Goal: Information Seeking & Learning: Learn about a topic

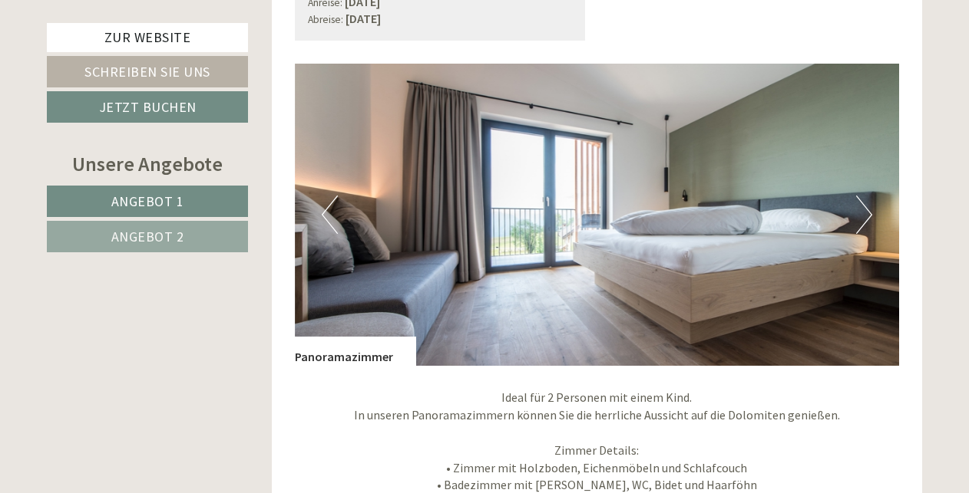
scroll to position [2314, 0]
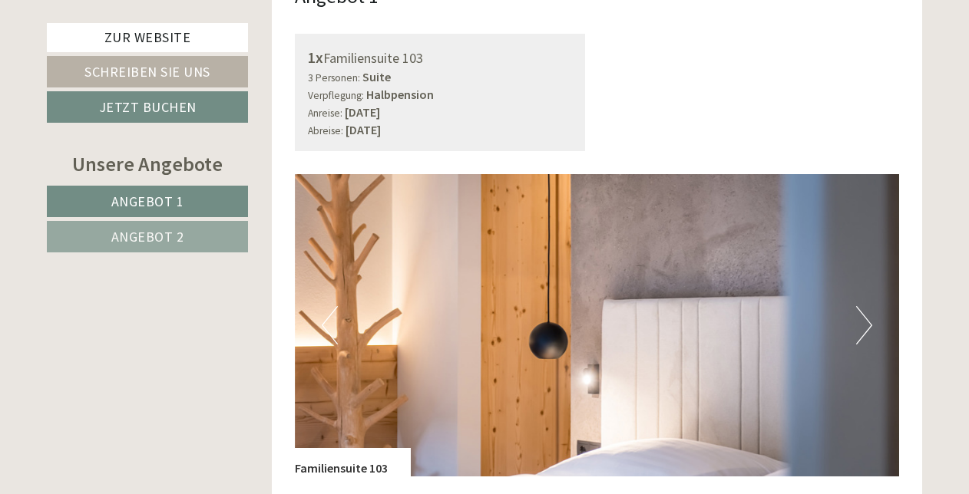
scroll to position [941, 0]
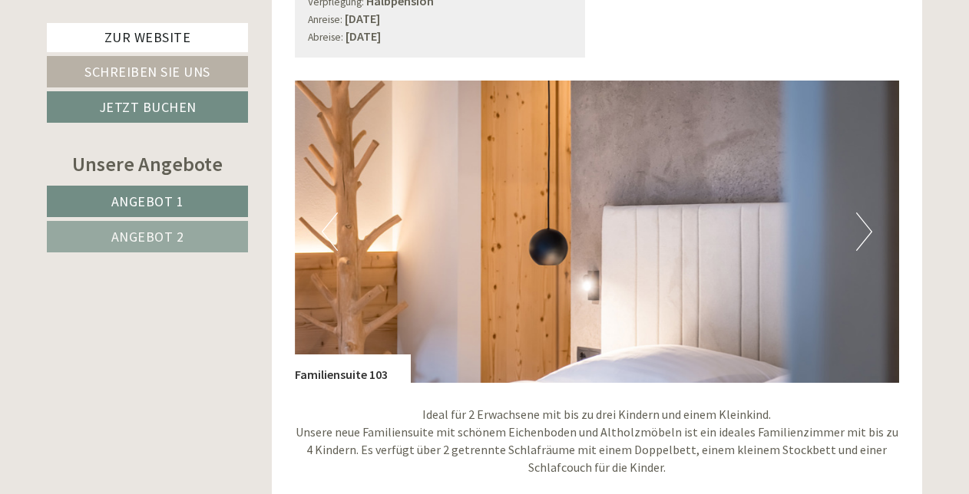
scroll to position [1035, 0]
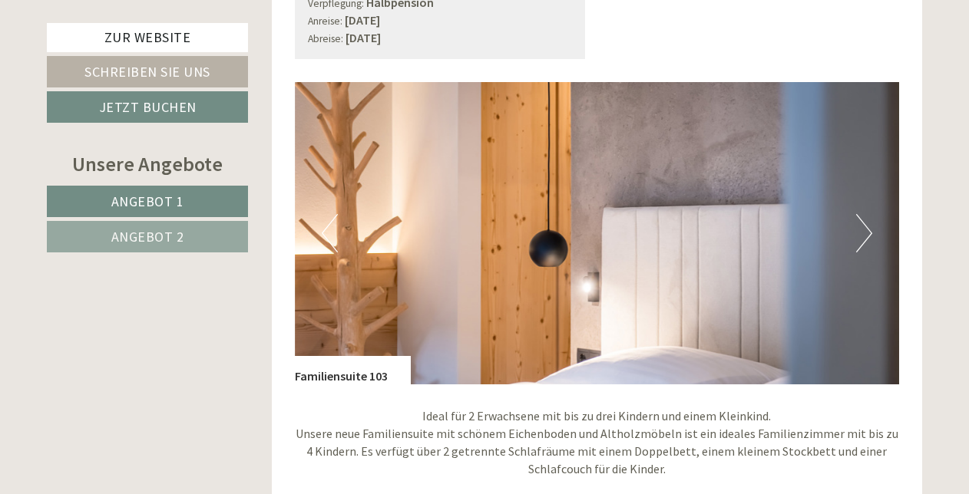
click at [863, 214] on button "Next" at bounding box center [864, 233] width 16 height 38
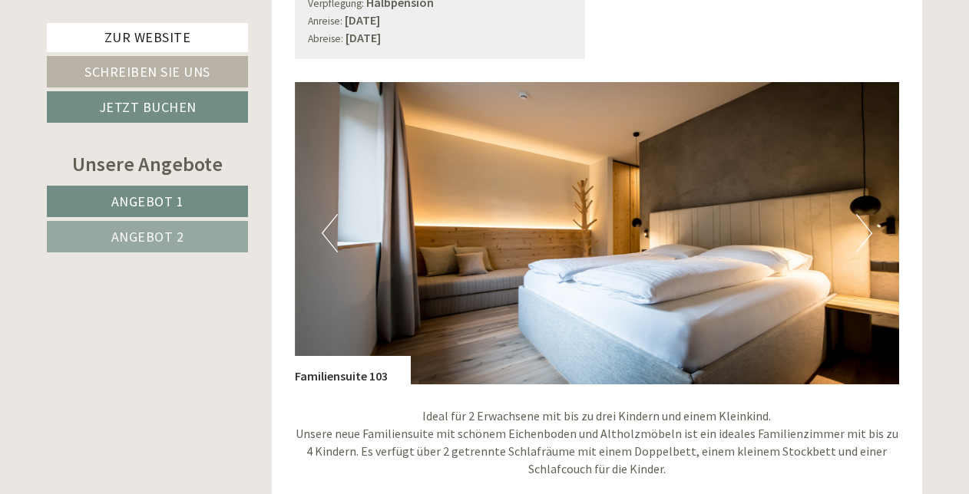
click at [863, 214] on button "Next" at bounding box center [864, 233] width 16 height 38
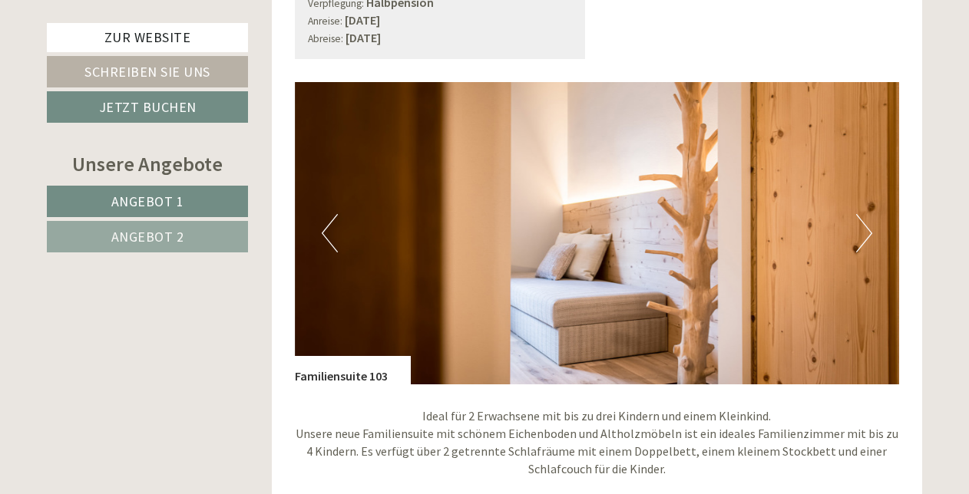
click at [863, 214] on button "Next" at bounding box center [864, 233] width 16 height 38
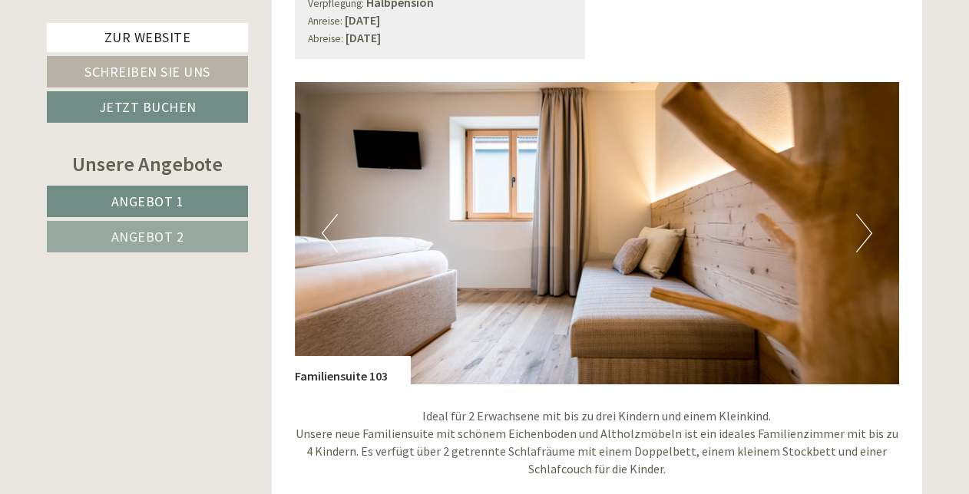
click at [863, 214] on button "Next" at bounding box center [864, 233] width 16 height 38
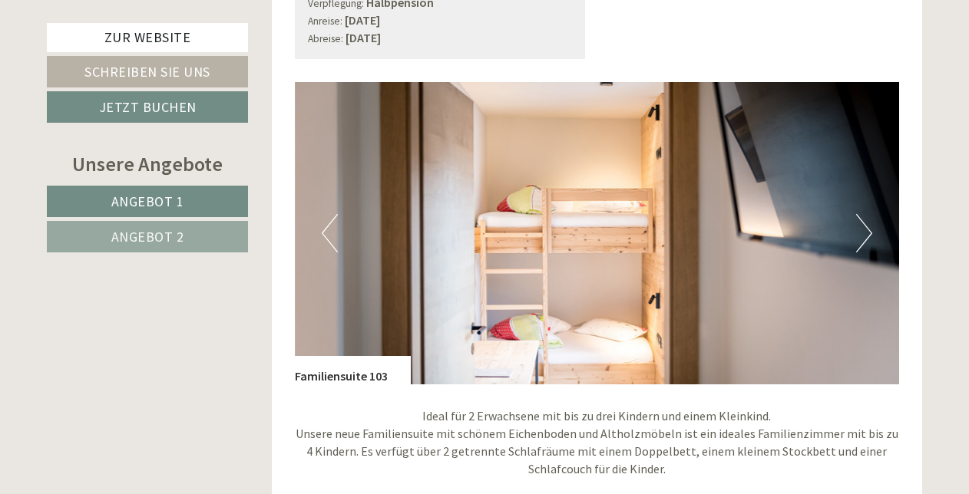
click at [863, 214] on button "Next" at bounding box center [864, 233] width 16 height 38
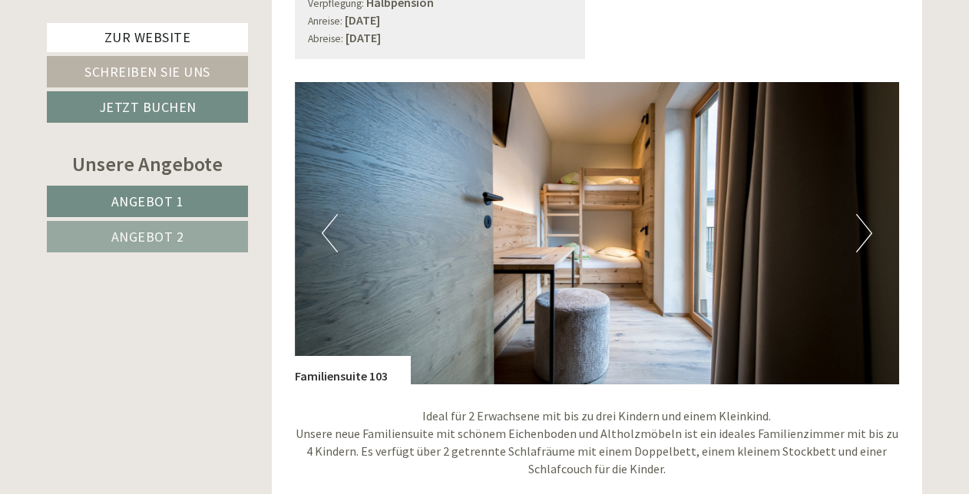
click at [863, 214] on button "Next" at bounding box center [864, 233] width 16 height 38
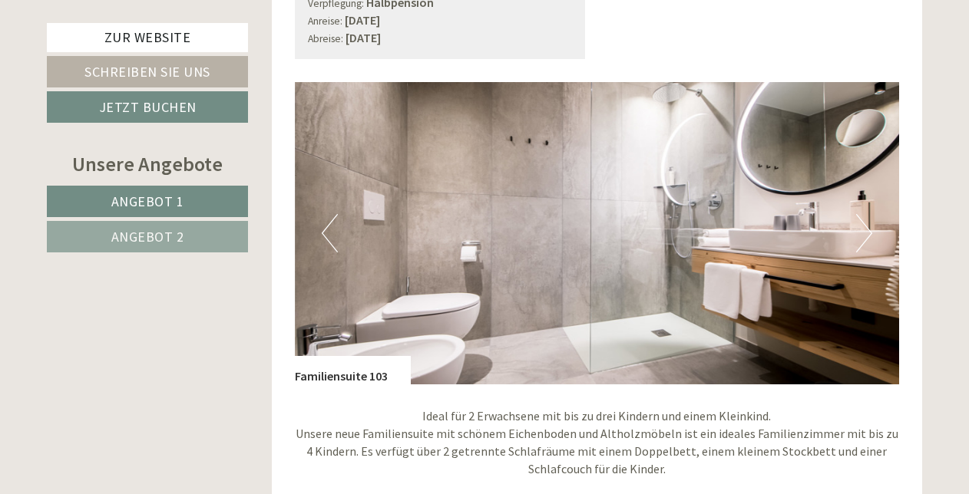
click at [328, 214] on button "Previous" at bounding box center [330, 233] width 16 height 38
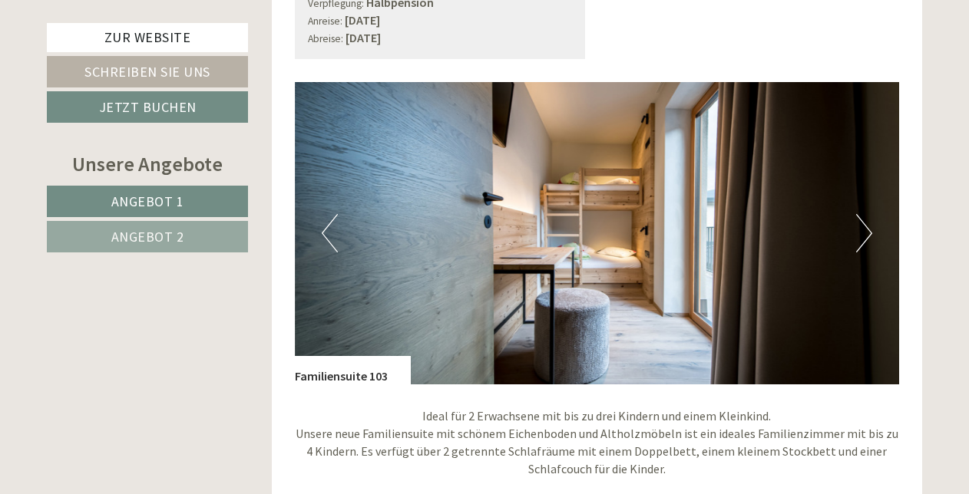
click at [861, 218] on button "Next" at bounding box center [864, 233] width 16 height 38
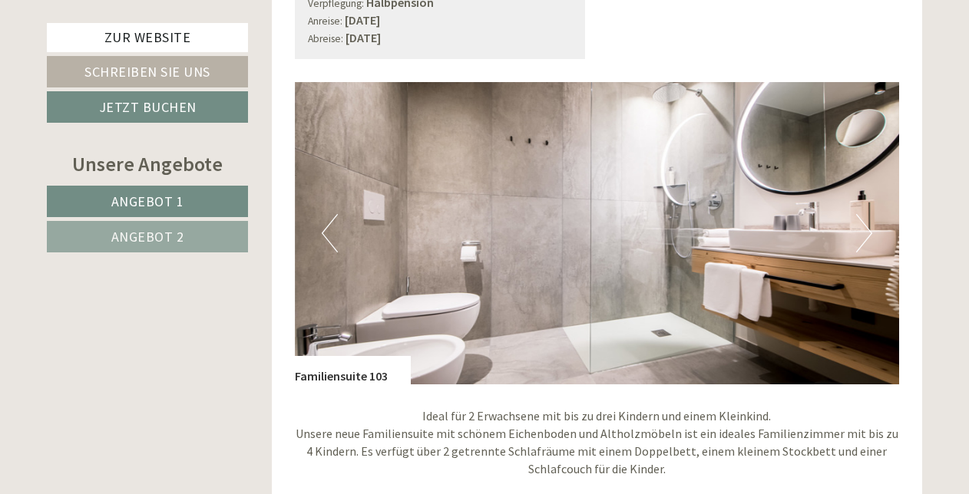
click at [861, 218] on button "Next" at bounding box center [864, 233] width 16 height 38
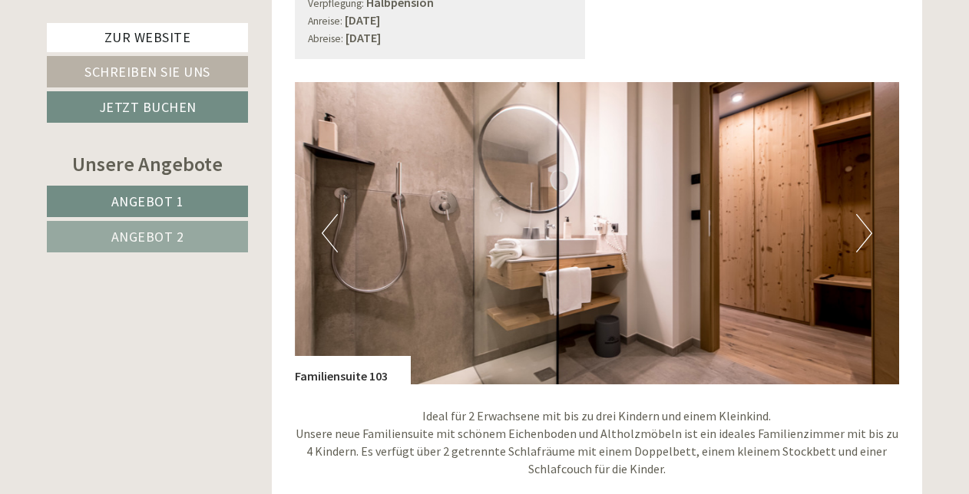
click at [861, 218] on button "Next" at bounding box center [864, 233] width 16 height 38
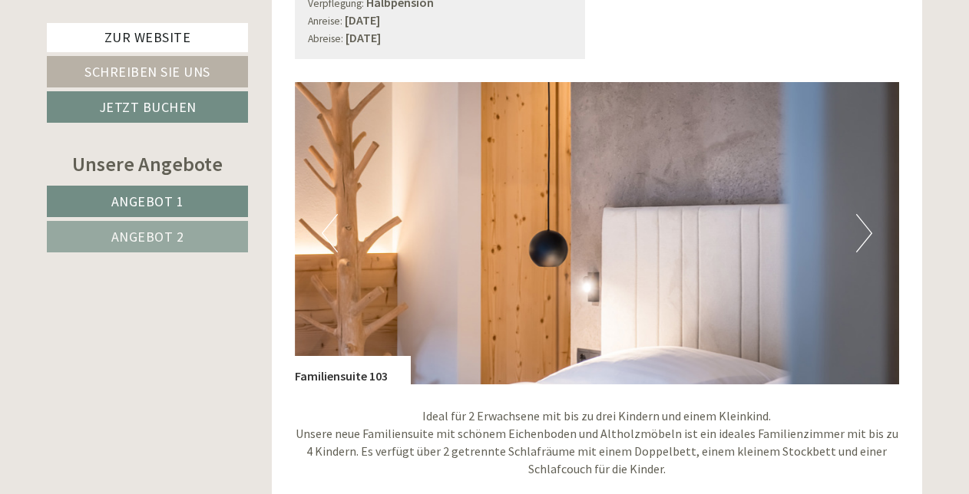
click at [325, 215] on button "Previous" at bounding box center [330, 233] width 16 height 38
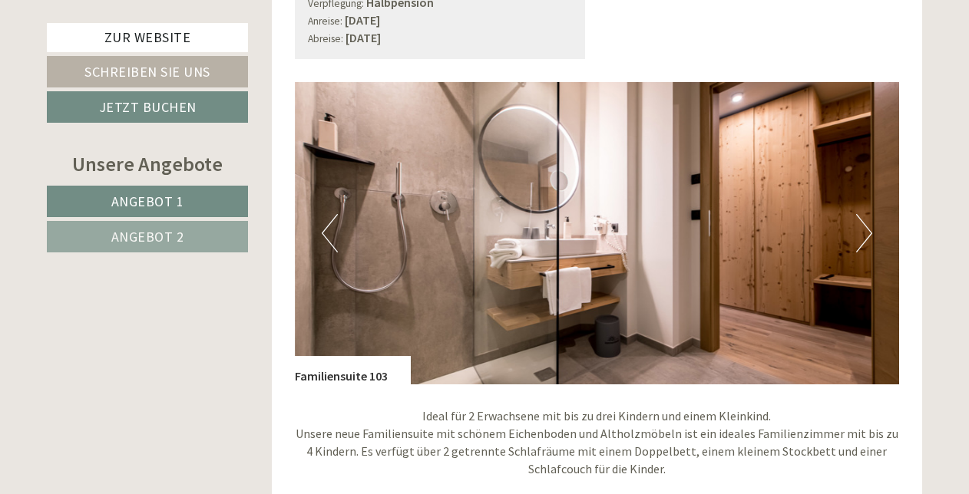
click at [325, 215] on button "Previous" at bounding box center [330, 233] width 16 height 38
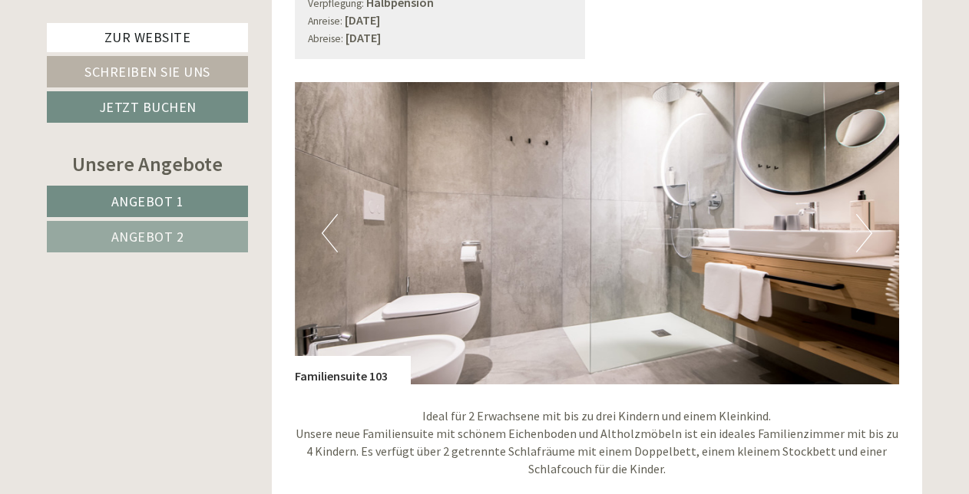
click at [325, 215] on button "Previous" at bounding box center [330, 233] width 16 height 38
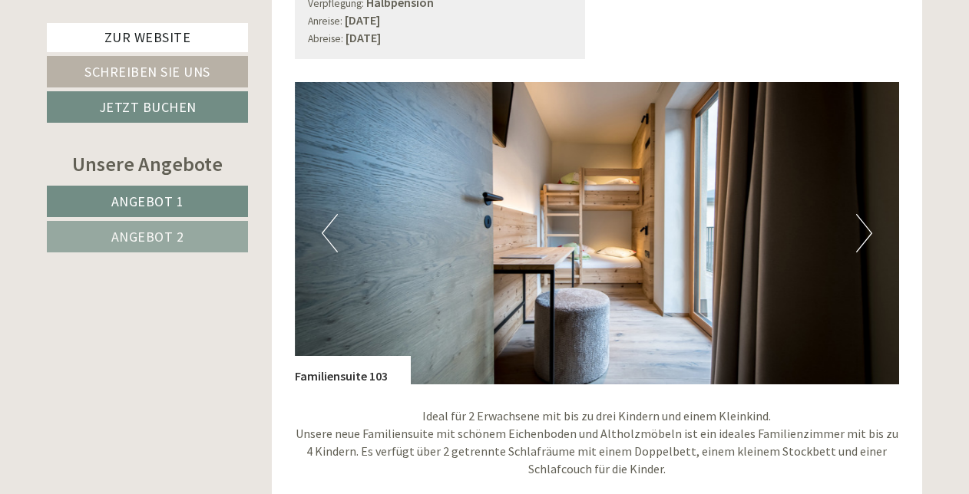
click at [325, 215] on button "Previous" at bounding box center [330, 233] width 16 height 38
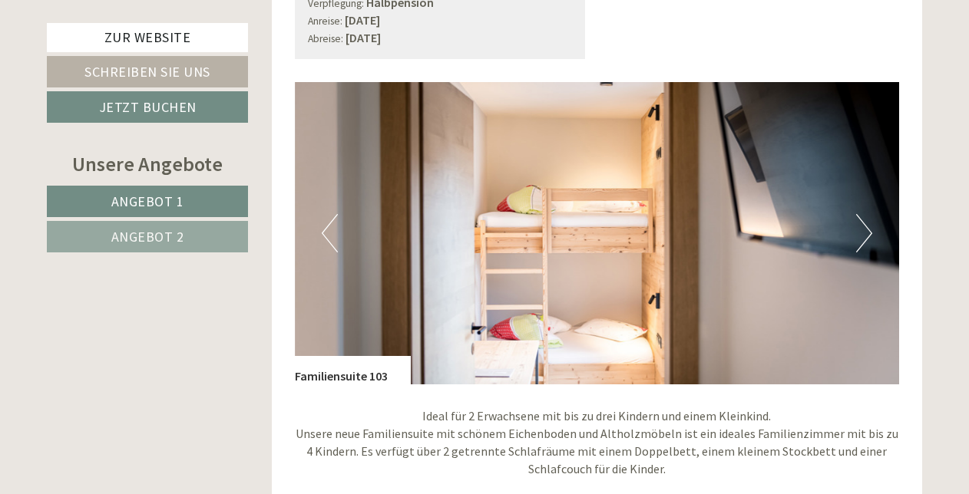
click at [865, 214] on button "Next" at bounding box center [864, 233] width 16 height 38
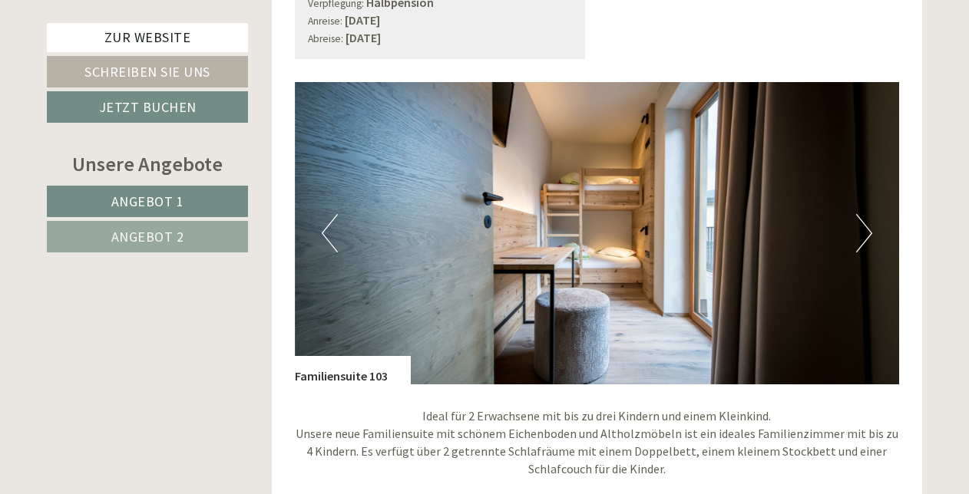
click at [378, 356] on div "Familiensuite 103" at bounding box center [353, 370] width 116 height 29
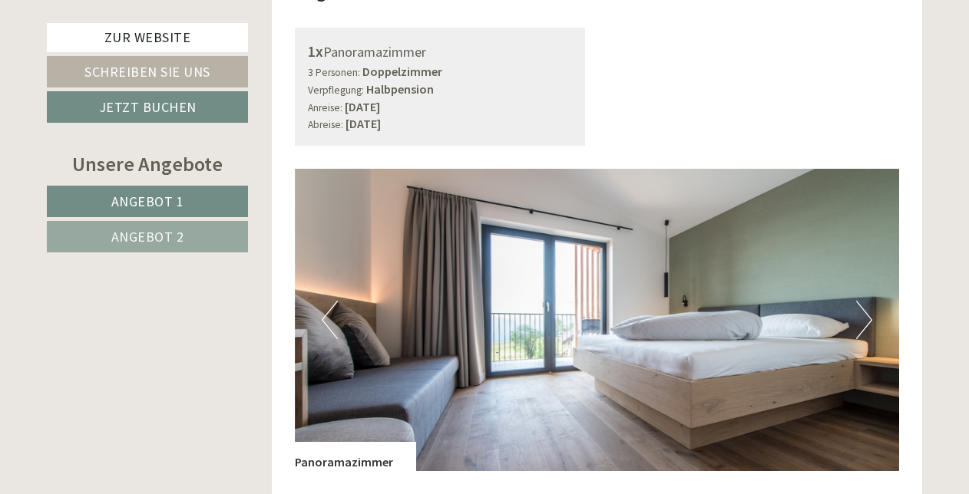
scroll to position [2207, 0]
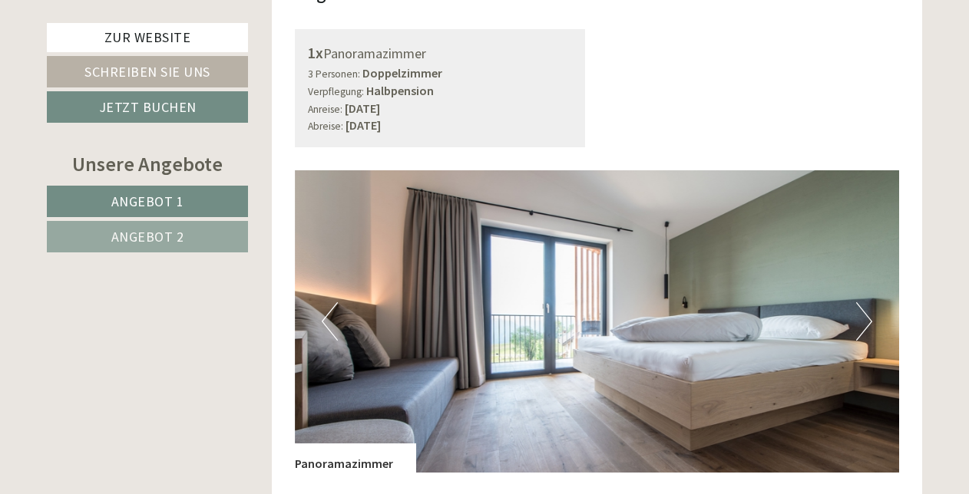
click at [864, 302] on button "Next" at bounding box center [864, 321] width 16 height 38
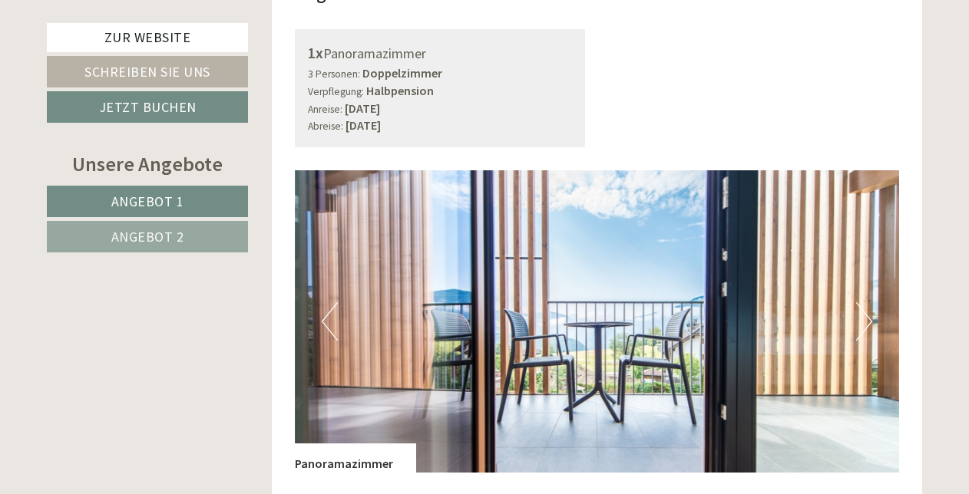
click at [864, 302] on button "Next" at bounding box center [864, 321] width 16 height 38
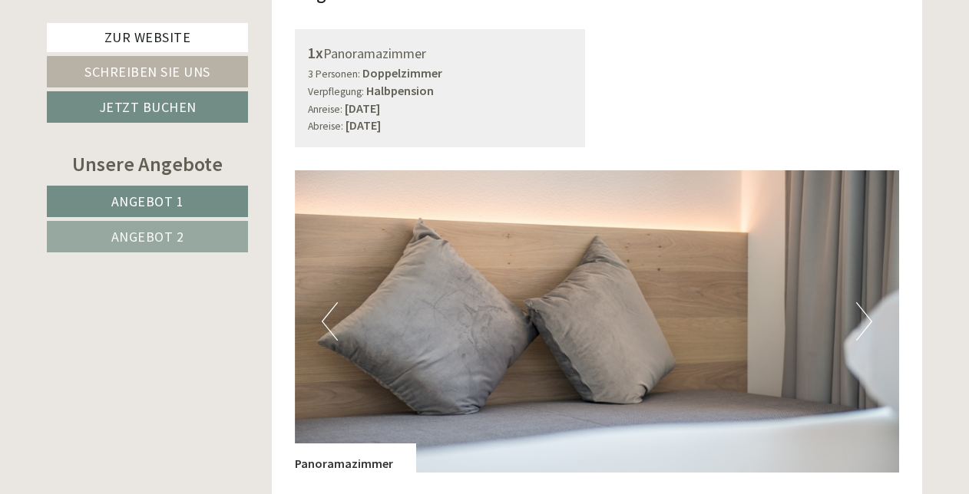
click at [864, 302] on button "Next" at bounding box center [864, 321] width 16 height 38
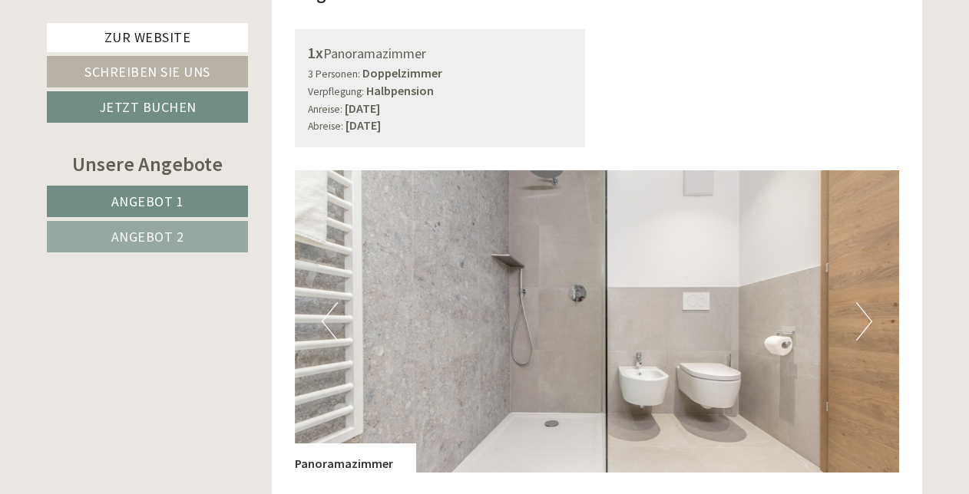
click at [864, 302] on button "Next" at bounding box center [864, 321] width 16 height 38
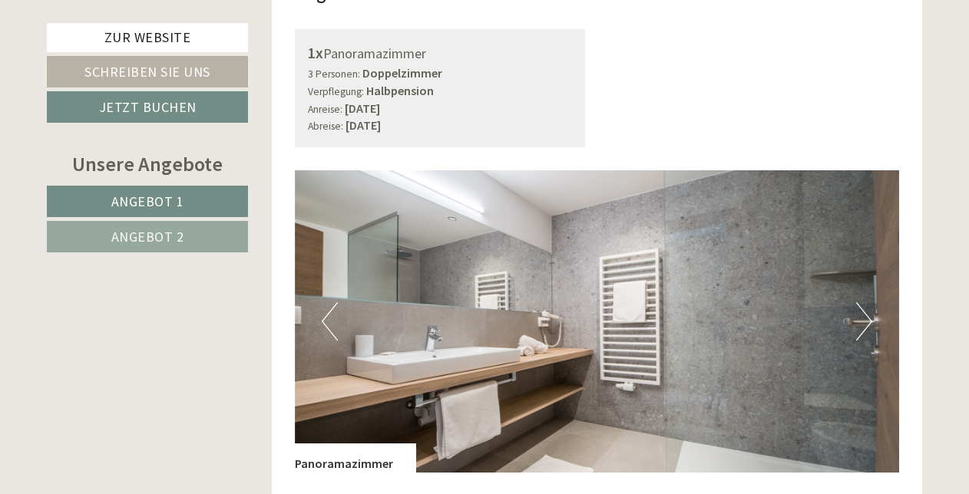
click at [864, 302] on button "Next" at bounding box center [864, 321] width 16 height 38
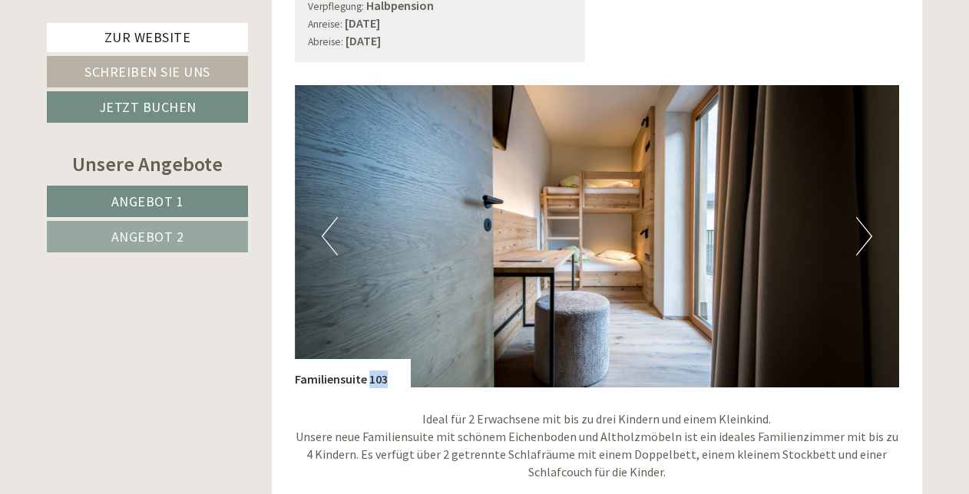
scroll to position [1030, 0]
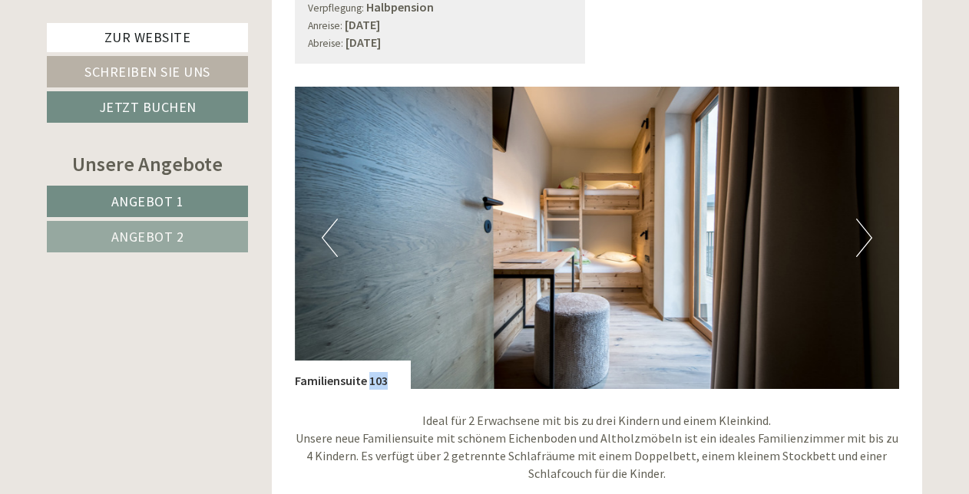
click at [378, 361] on div "Familiensuite 103" at bounding box center [353, 375] width 116 height 29
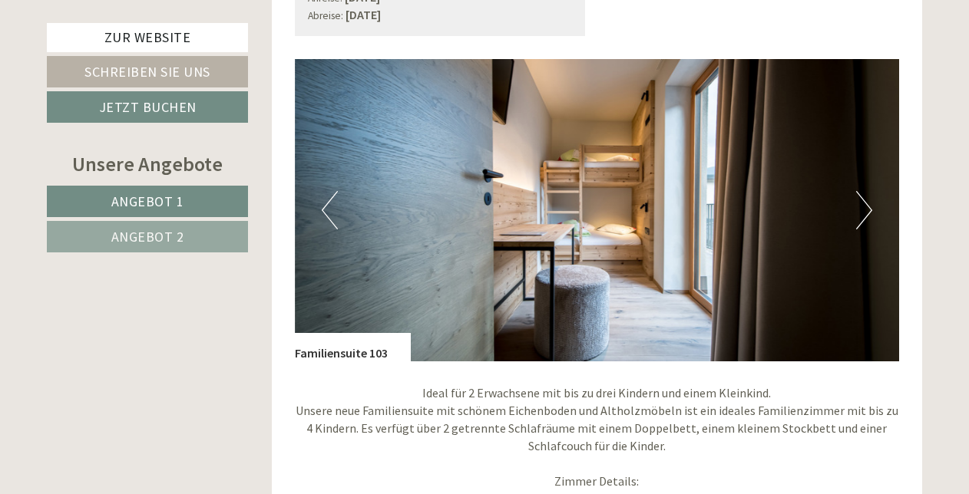
scroll to position [1055, 0]
